Goal: Transaction & Acquisition: Purchase product/service

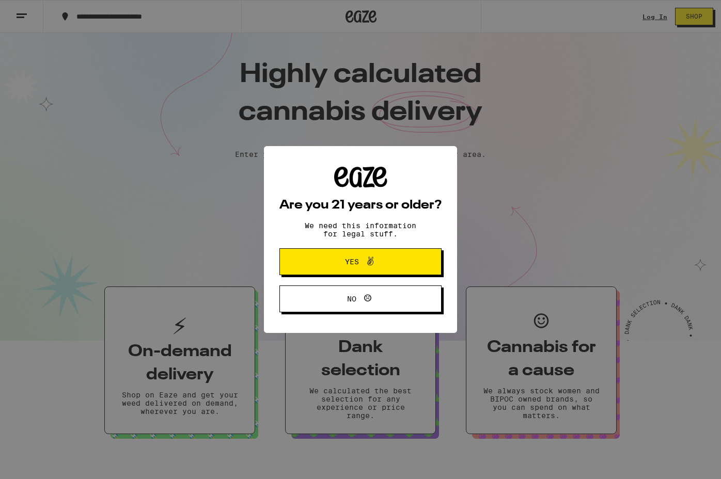
click at [370, 261] on icon at bounding box center [370, 261] width 12 height 12
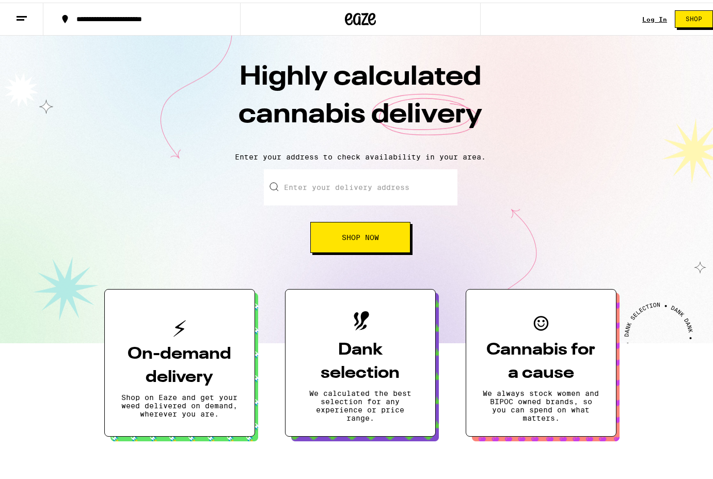
click at [642, 14] on link "Log In" at bounding box center [654, 16] width 25 height 7
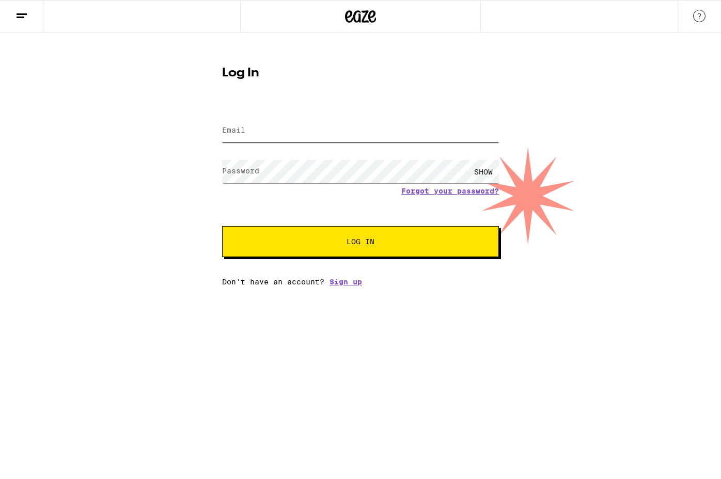
type input "[PERSON_NAME][EMAIL_ADDRESS][DOMAIN_NAME]"
click at [298, 245] on span "Log In" at bounding box center [360, 241] width 193 height 7
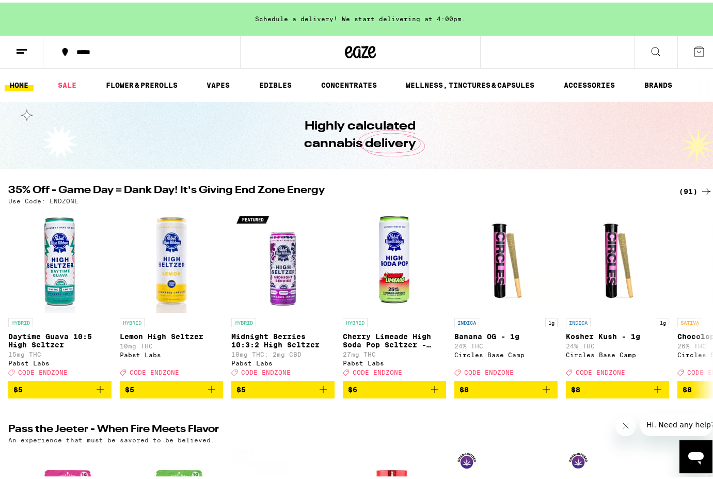
click at [695, 50] on icon at bounding box center [699, 48] width 9 height 9
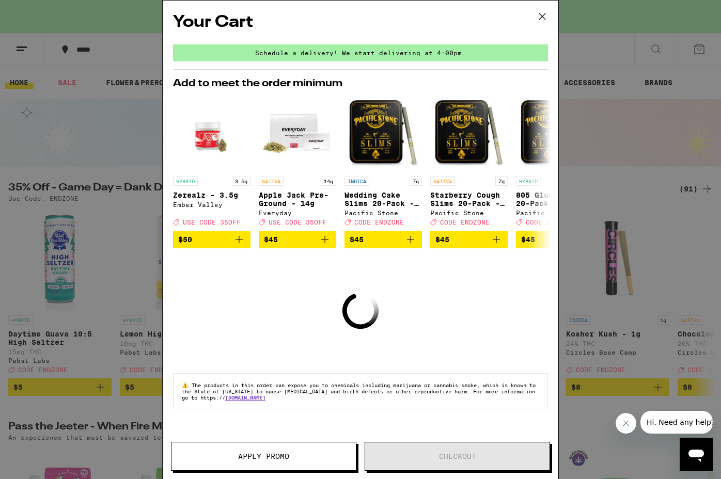
click at [547, 21] on icon at bounding box center [542, 16] width 15 height 15
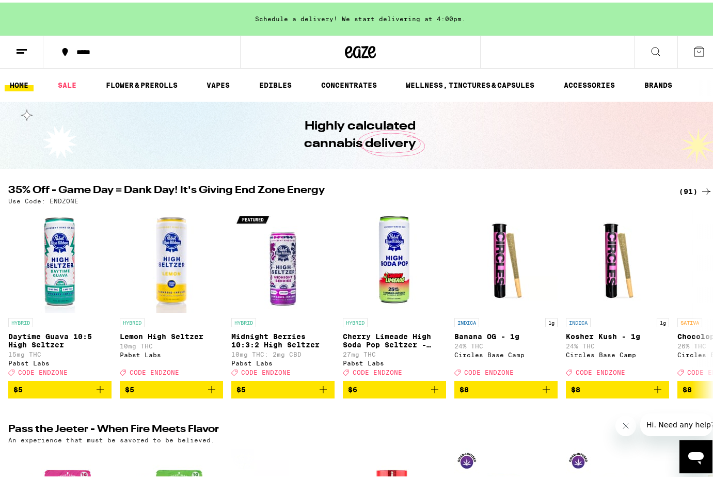
click at [697, 52] on icon at bounding box center [699, 49] width 12 height 12
